Goal: Information Seeking & Learning: Learn about a topic

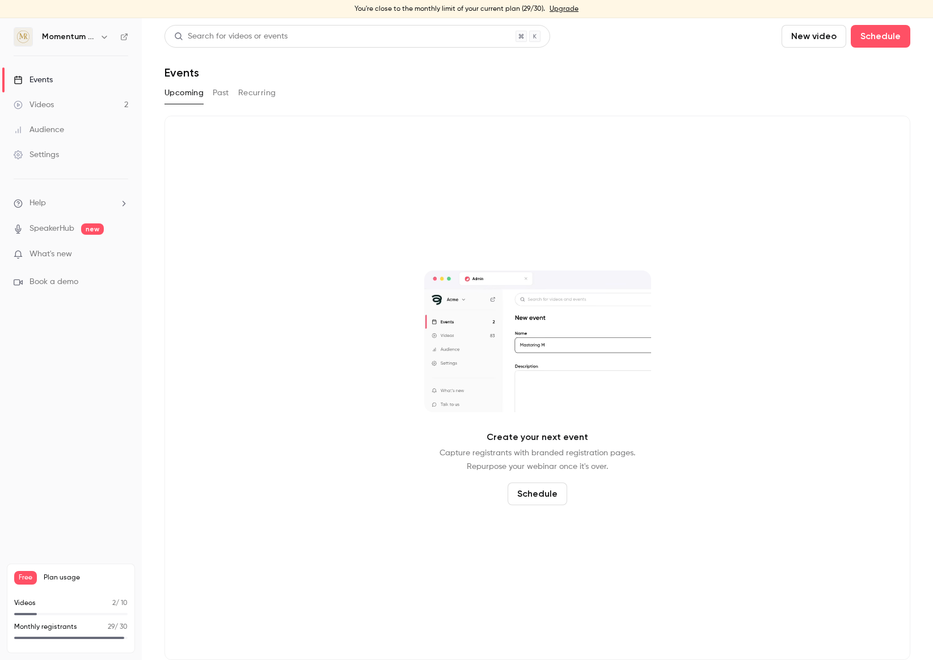
click at [53, 101] on div "Videos" at bounding box center [34, 104] width 40 height 11
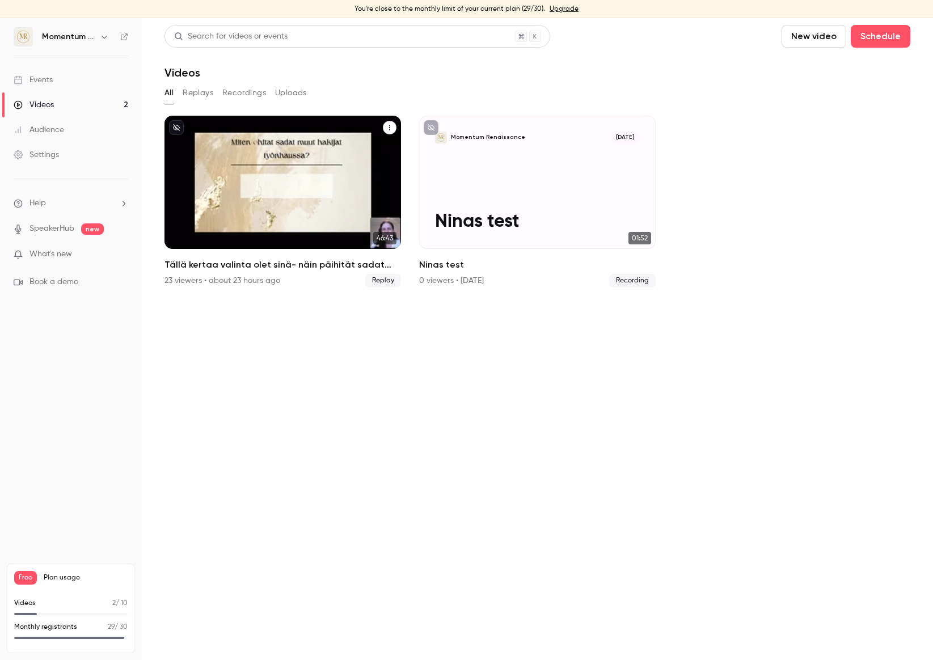
click at [291, 125] on div "Momentum Renaissance [DATE] Tällä kertaa valinta olet sinä- näin päihität sadat…" at bounding box center [283, 182] width 237 height 133
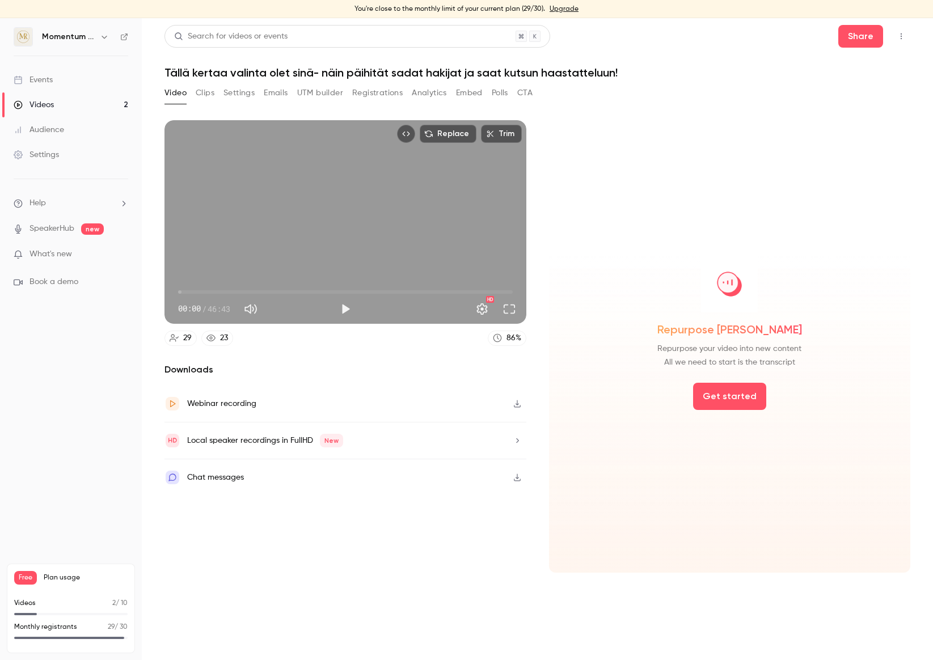
click at [375, 95] on button "Registrations" at bounding box center [377, 93] width 50 height 18
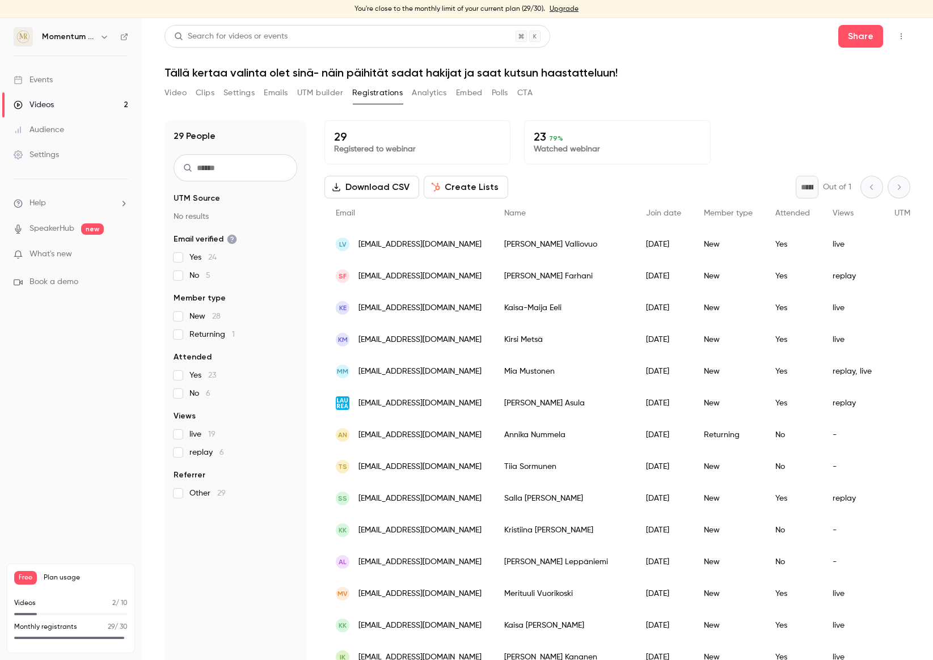
click at [423, 94] on button "Analytics" at bounding box center [429, 93] width 35 height 18
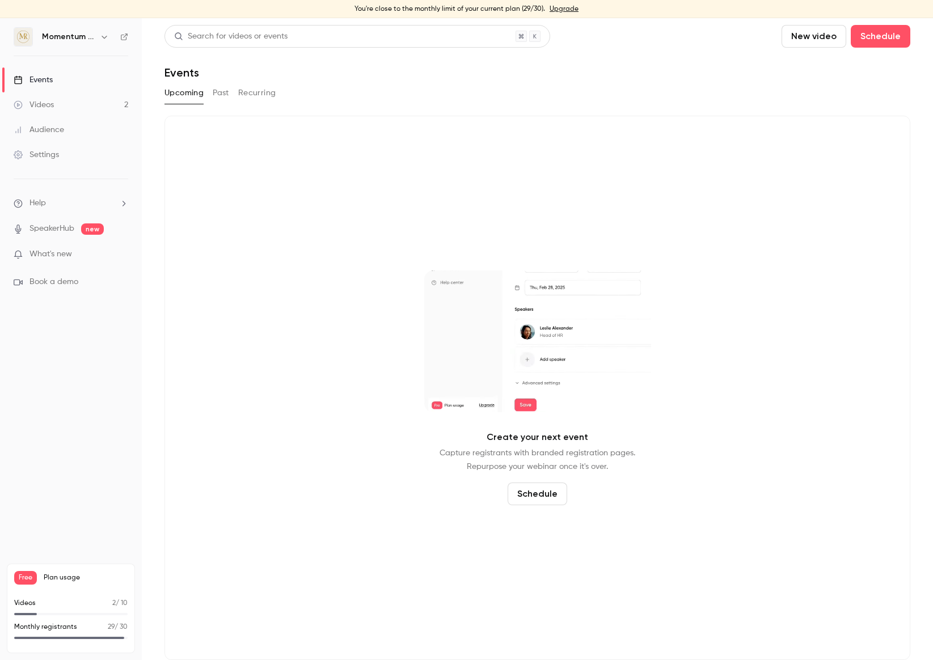
click at [61, 111] on link "Videos 2" at bounding box center [71, 104] width 142 height 25
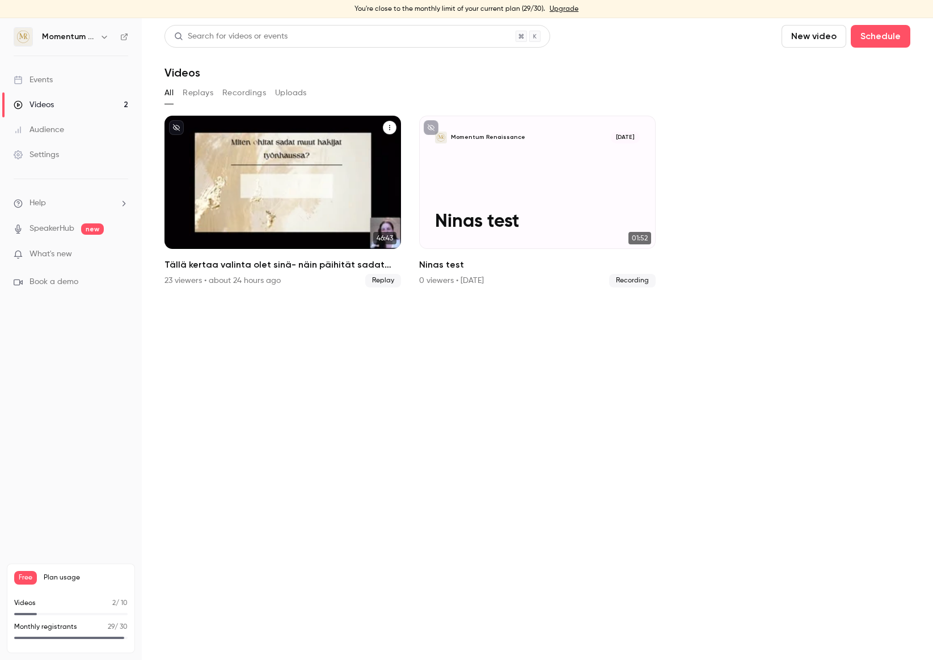
click at [268, 124] on div "Momentum Renaissance [DATE] Tällä kertaa valinta olet sinä- näin päihität sadat…" at bounding box center [283, 182] width 237 height 133
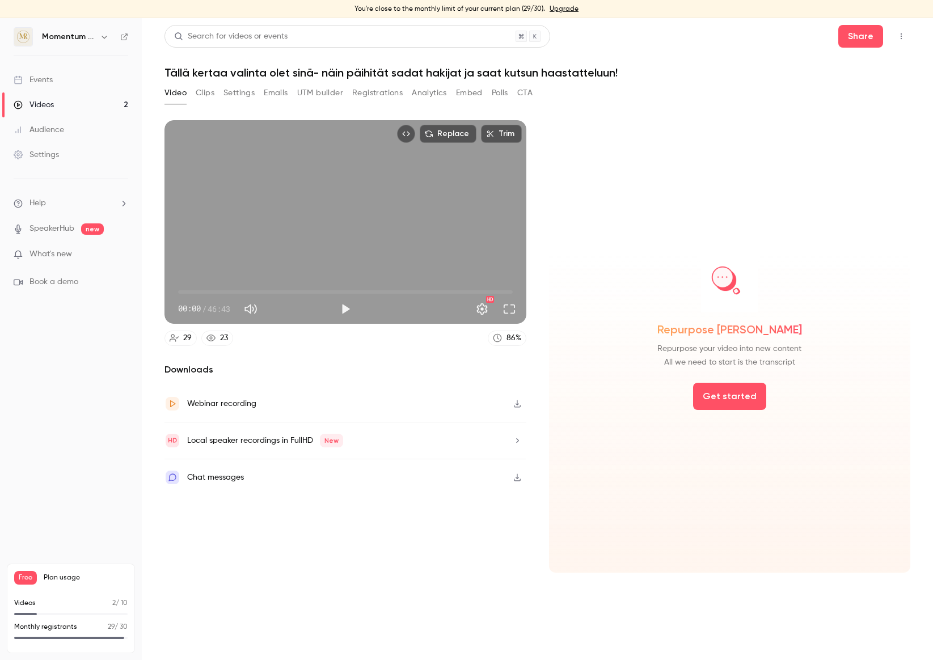
click at [433, 90] on button "Analytics" at bounding box center [429, 93] width 35 height 18
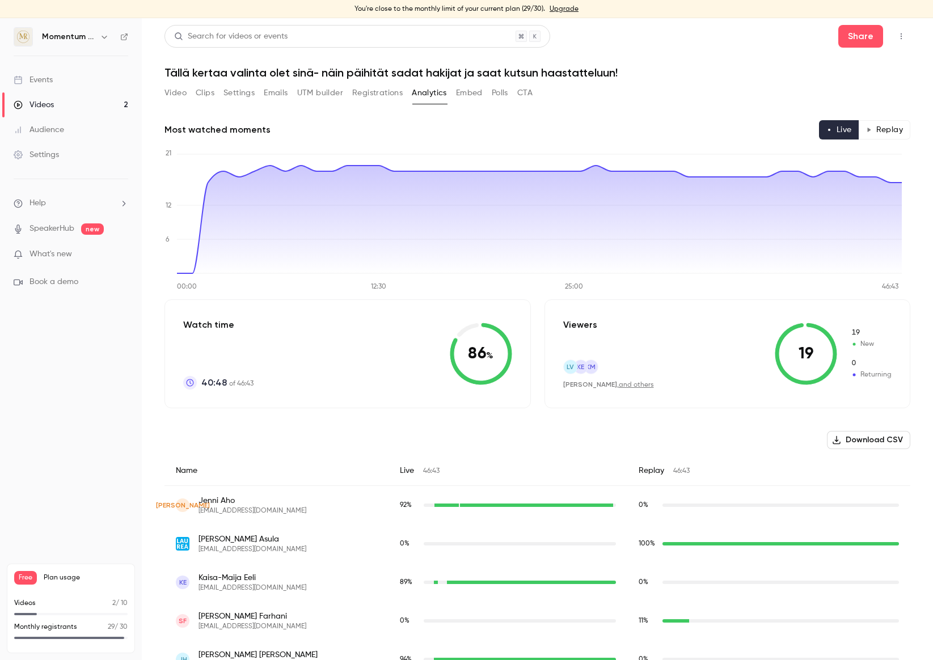
scroll to position [394, 0]
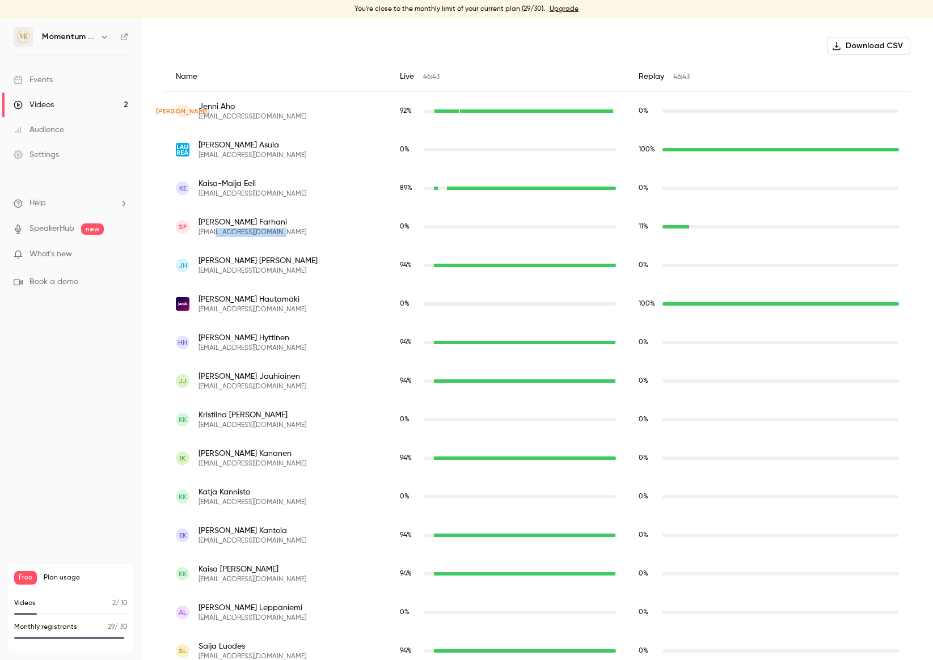
drag, startPoint x: 270, startPoint y: 232, endPoint x: 213, endPoint y: 234, distance: 57.4
click at [213, 234] on span "[EMAIL_ADDRESS][DOMAIN_NAME]" at bounding box center [253, 232] width 108 height 9
click at [201, 233] on span "[EMAIL_ADDRESS][DOMAIN_NAME]" at bounding box center [253, 232] width 108 height 9
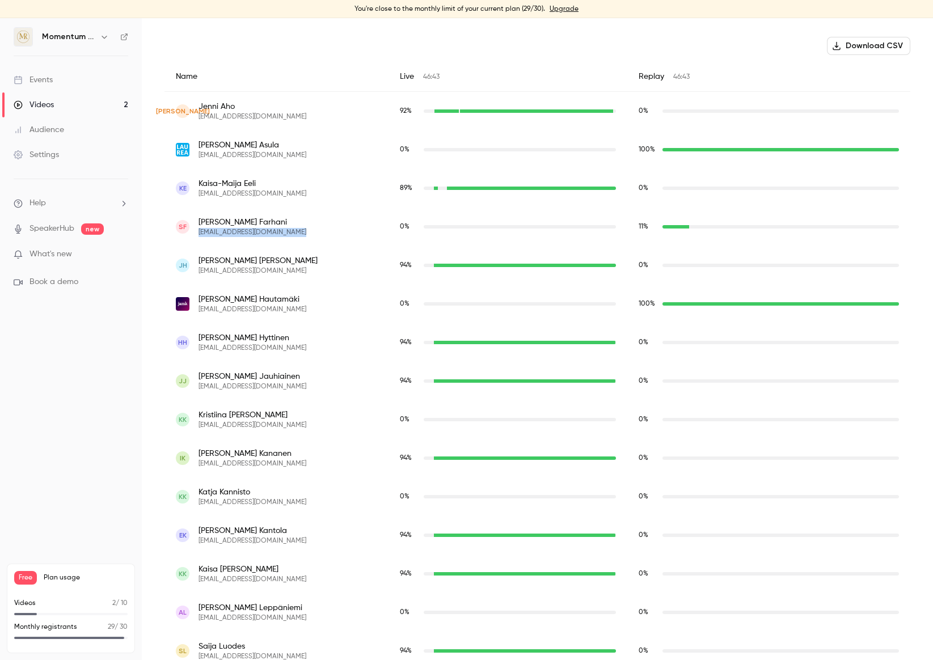
click at [317, 234] on div "SF [PERSON_NAME] [PERSON_NAME][EMAIL_ADDRESS][DOMAIN_NAME]" at bounding box center [276, 227] width 201 height 20
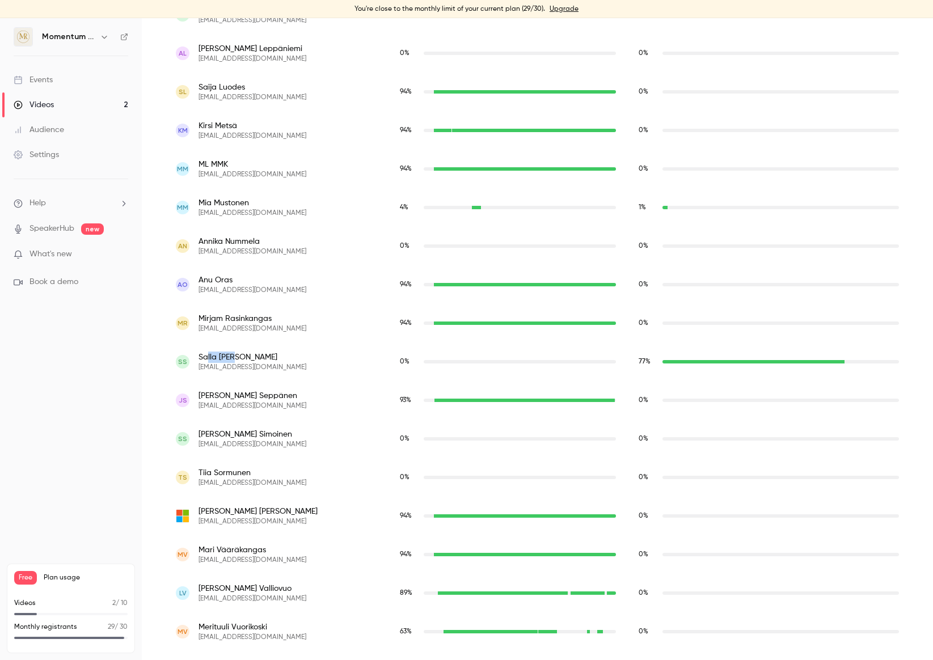
drag, startPoint x: 208, startPoint y: 357, endPoint x: 277, endPoint y: 357, distance: 69.8
click at [277, 357] on span "[PERSON_NAME]" at bounding box center [253, 357] width 108 height 11
click at [318, 358] on div "SS [PERSON_NAME] [PERSON_NAME][EMAIL_ADDRESS][DOMAIN_NAME]" at bounding box center [276, 362] width 201 height 20
drag, startPoint x: 216, startPoint y: 355, endPoint x: 348, endPoint y: 361, distance: 132.3
click at [331, 361] on div "SS [PERSON_NAME] [PERSON_NAME][EMAIL_ADDRESS][DOMAIN_NAME]" at bounding box center [276, 362] width 201 height 20
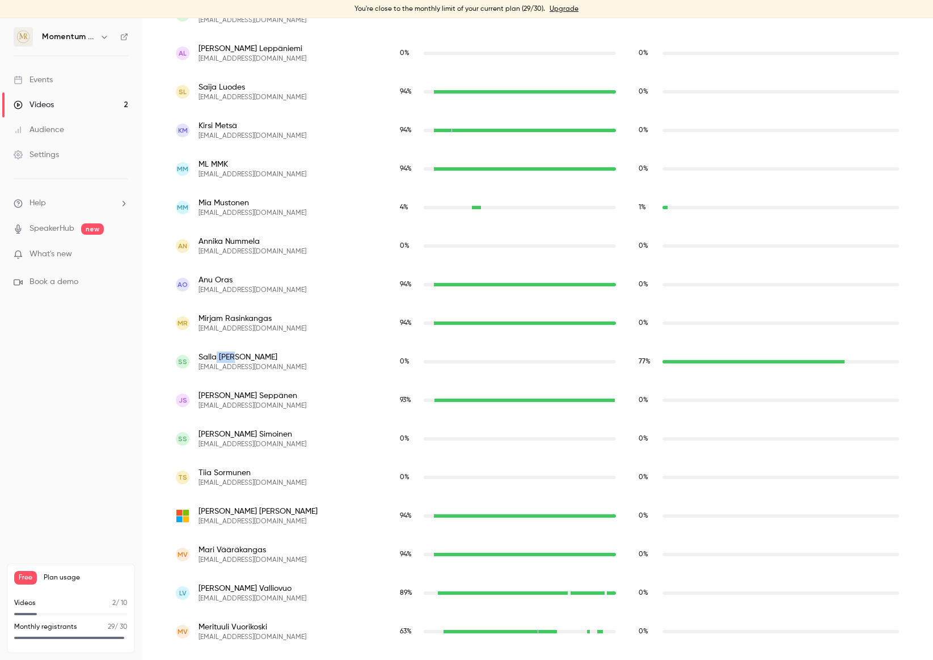
click at [350, 361] on div "SS [PERSON_NAME] [PERSON_NAME][EMAIL_ADDRESS][DOMAIN_NAME]" at bounding box center [276, 362] width 201 height 20
